Goal: Task Accomplishment & Management: Use online tool/utility

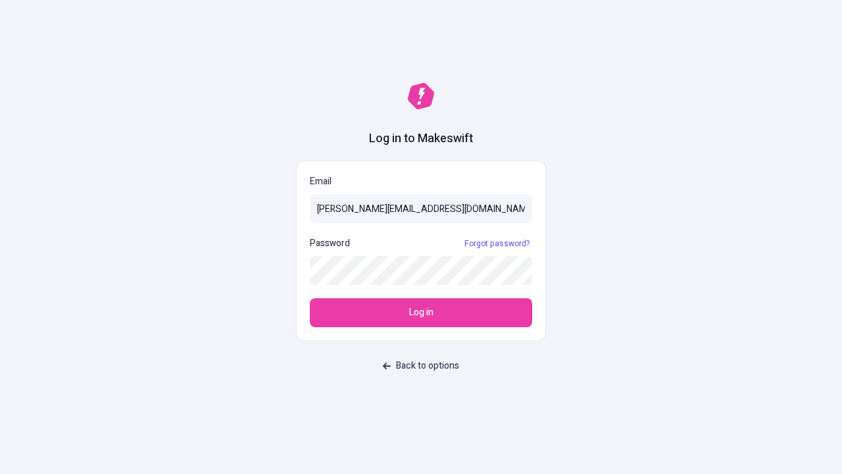
type input "sasha+test-ui@makeswift.com"
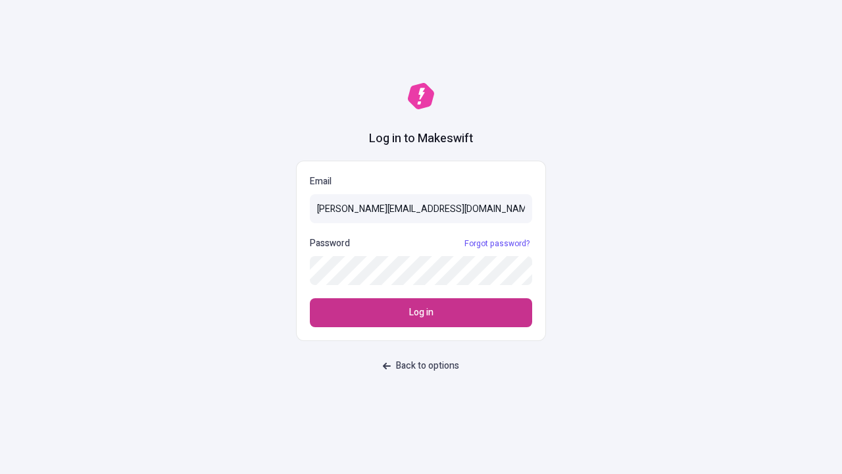
click at [421, 313] on span "Log in" at bounding box center [421, 312] width 24 height 14
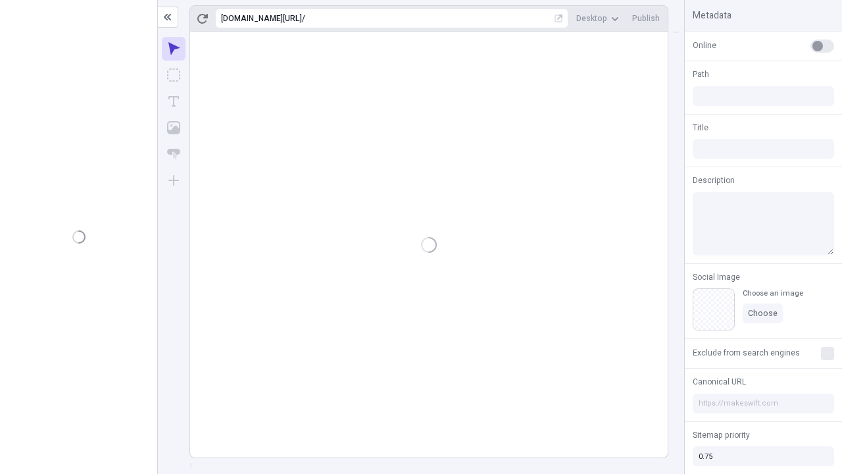
type input "/deep-link-acidus"
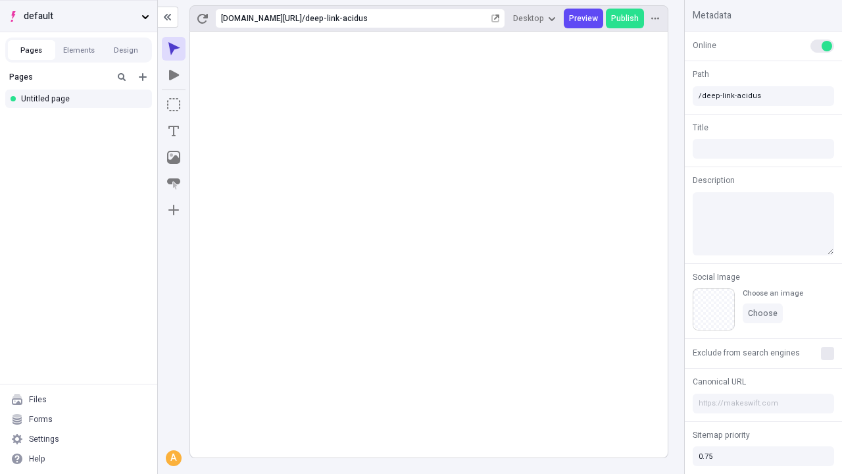
click at [78, 16] on span "default" at bounding box center [80, 16] width 113 height 14
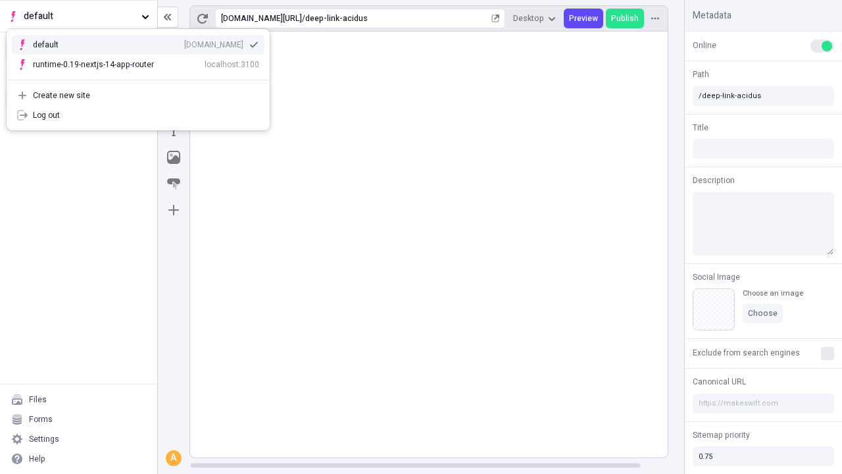
click at [138, 95] on div "Create new site" at bounding box center [146, 95] width 226 height 11
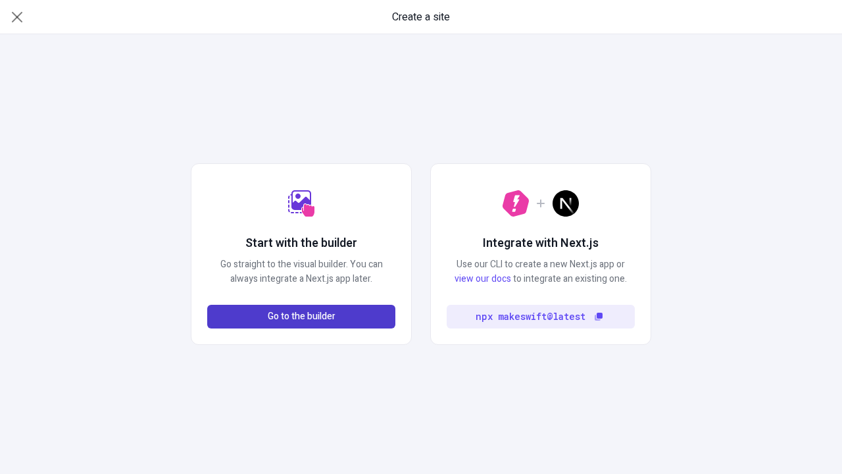
click at [301, 317] on span "Go to the builder" at bounding box center [302, 316] width 68 height 14
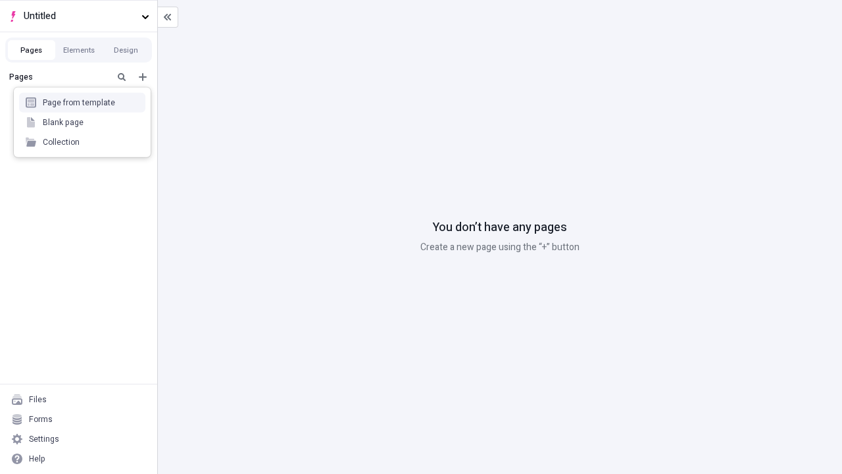
click at [82, 120] on div "Blank page" at bounding box center [82, 123] width 126 height 20
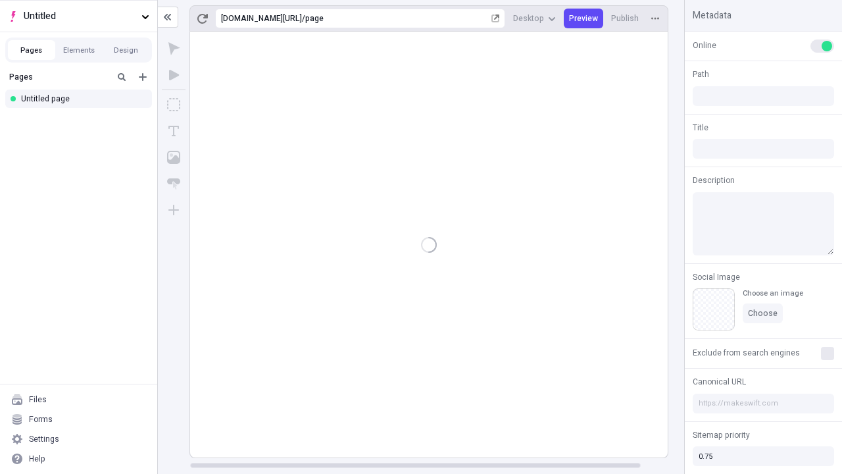
type input "/page"
click at [626, 18] on span "Publish" at bounding box center [625, 18] width 28 height 11
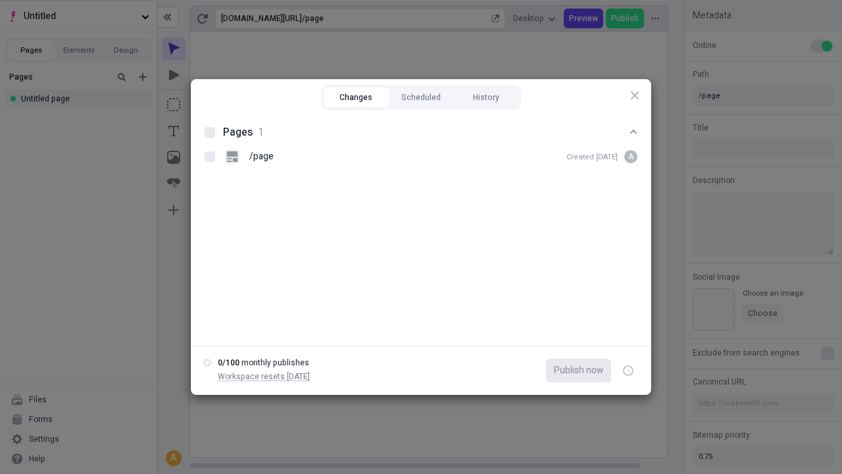
click at [356, 97] on button "Changes" at bounding box center [356, 98] width 65 height 20
click at [210, 132] on div at bounding box center [210, 132] width 11 height 11
checkbox input "true"
click at [629, 371] on icon "button" at bounding box center [629, 371] width 3 height 5
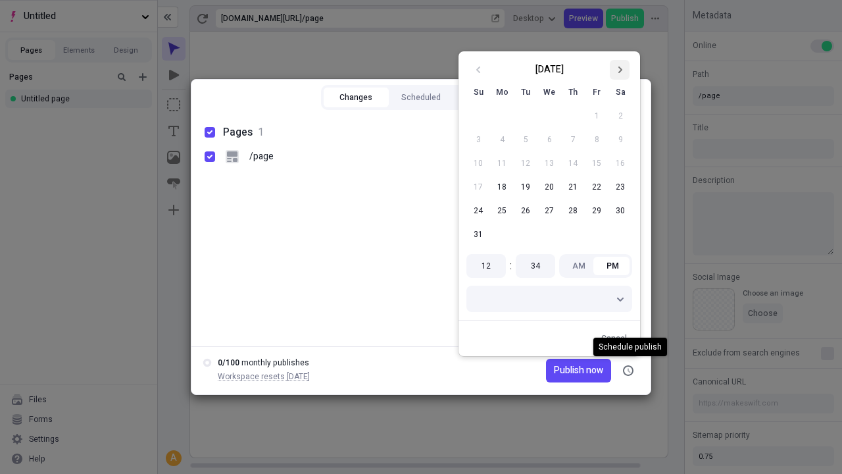
click at [620, 70] on icon "Go to next month" at bounding box center [620, 70] width 8 height 8
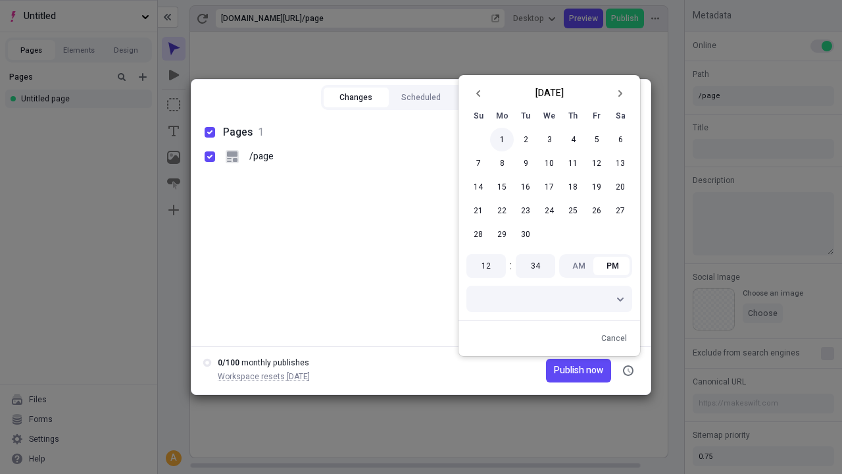
click at [502, 140] on button "1" at bounding box center [502, 140] width 24 height 24
click at [561, 371] on span "Publish now" at bounding box center [578, 370] width 49 height 14
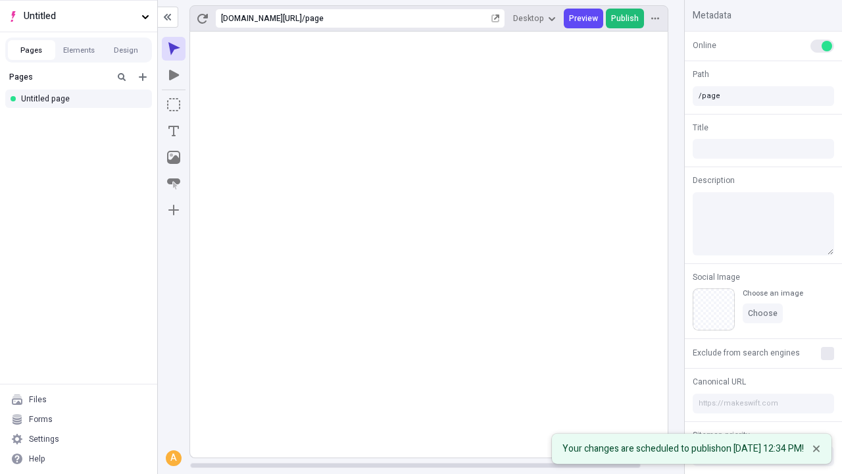
click at [626, 18] on span "Publish" at bounding box center [625, 18] width 28 height 11
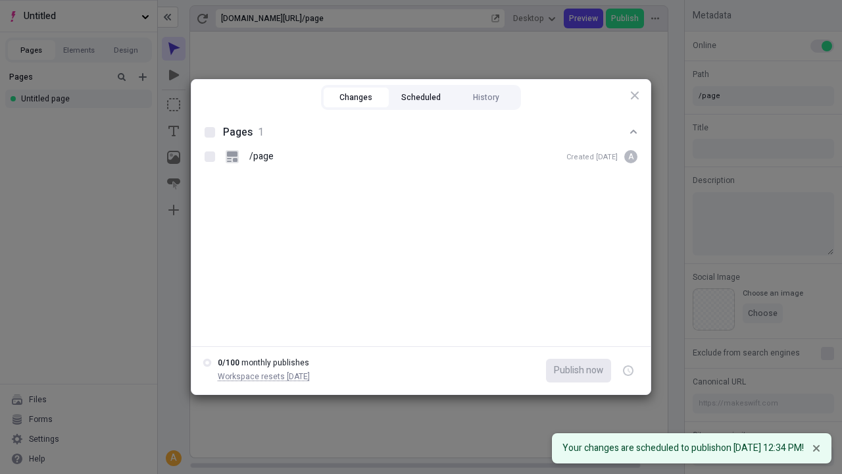
click at [421, 97] on button "Scheduled" at bounding box center [421, 98] width 65 height 20
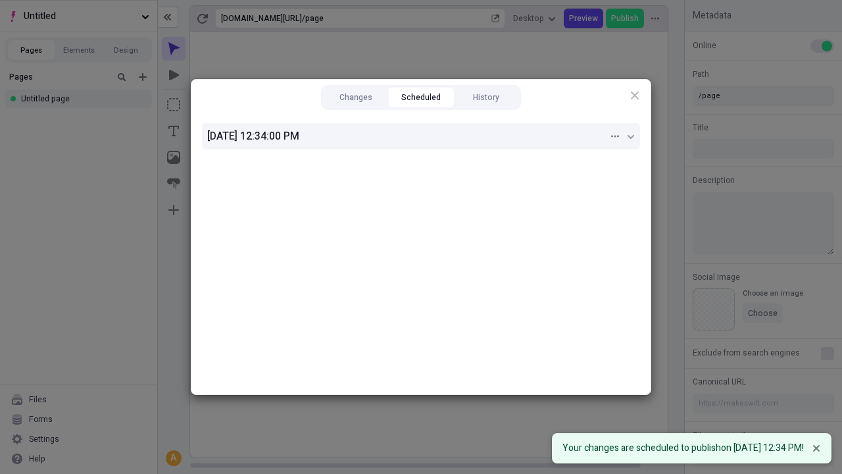
click at [421, 136] on div "[DATE] 12:34:00 PM" at bounding box center [407, 136] width 401 height 16
